Goal: Find specific page/section: Find specific page/section

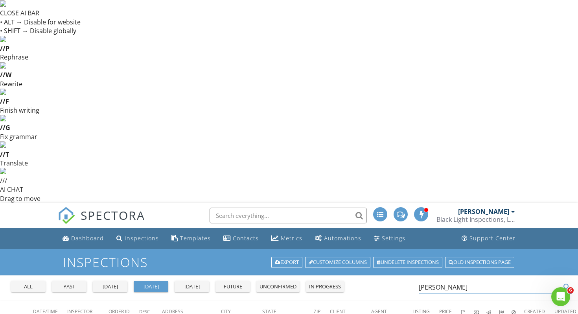
type input "godley"
click at [29, 282] on div "all" at bounding box center [28, 286] width 28 height 8
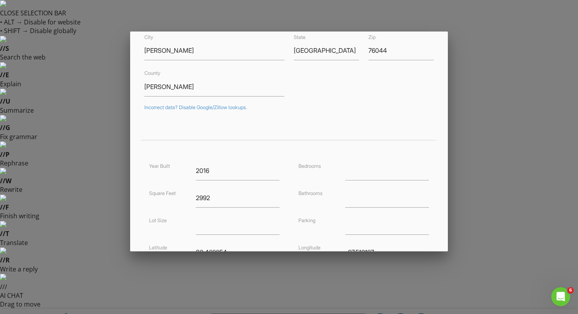
scroll to position [174, 0]
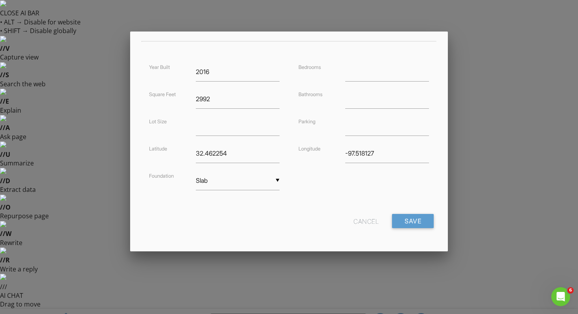
click at [361, 217] on div "Cancel" at bounding box center [366, 221] width 25 height 14
